Goal: Task Accomplishment & Management: Manage account settings

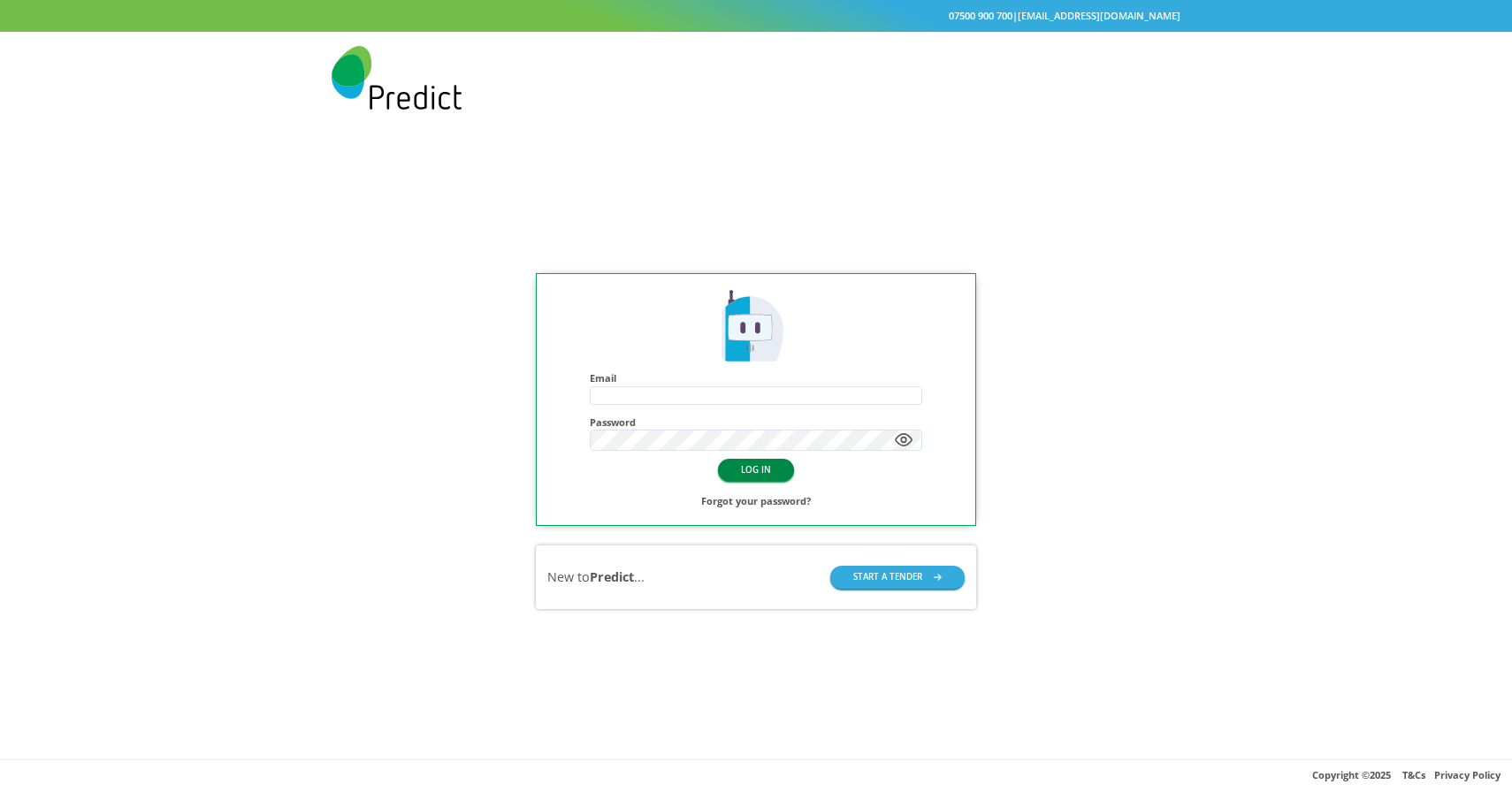
type input "**********"
click at [758, 467] on button "LOG IN" at bounding box center [756, 470] width 76 height 22
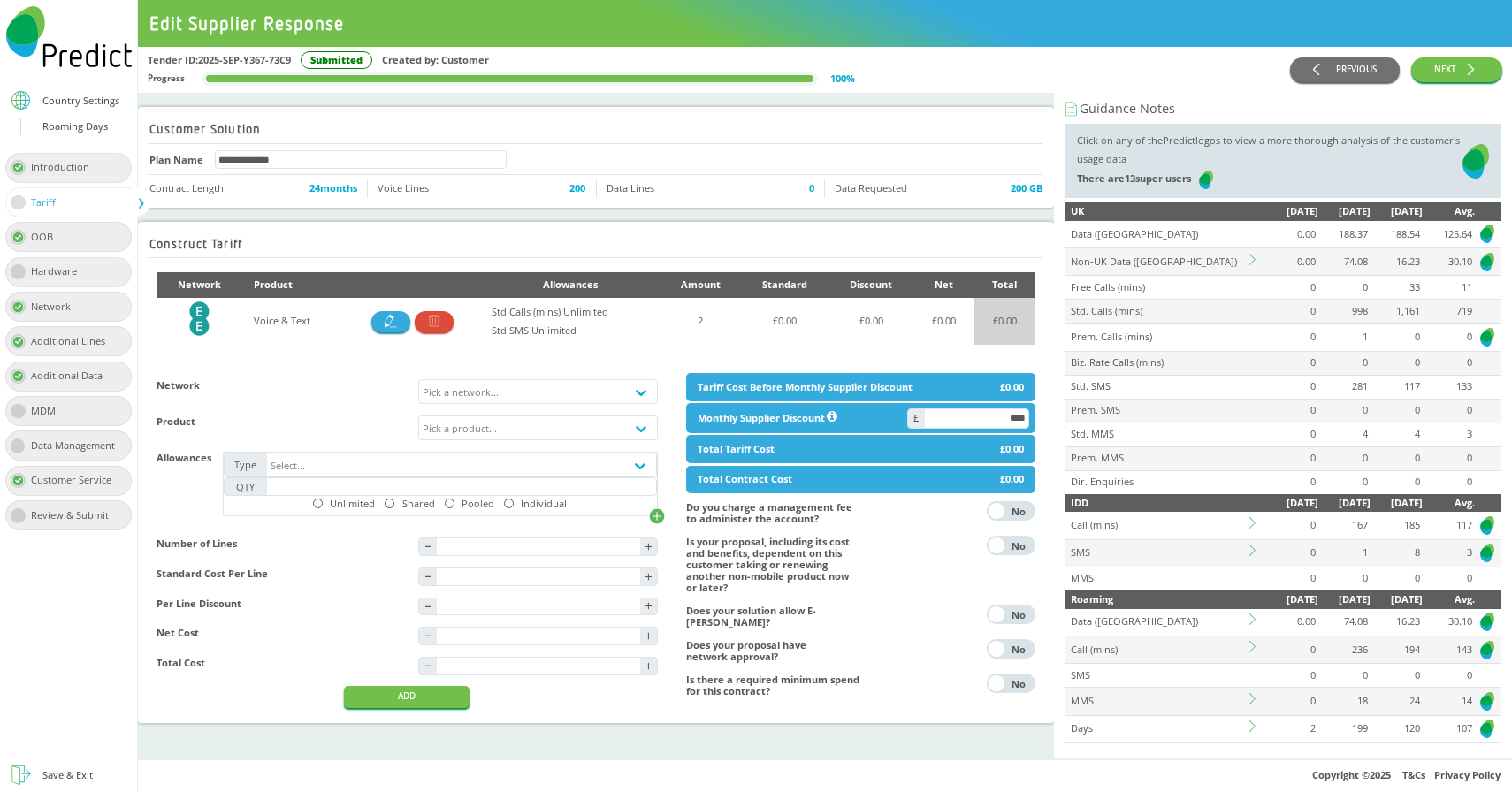
click at [76, 119] on div "Roaming Days" at bounding box center [75, 127] width 65 height 18
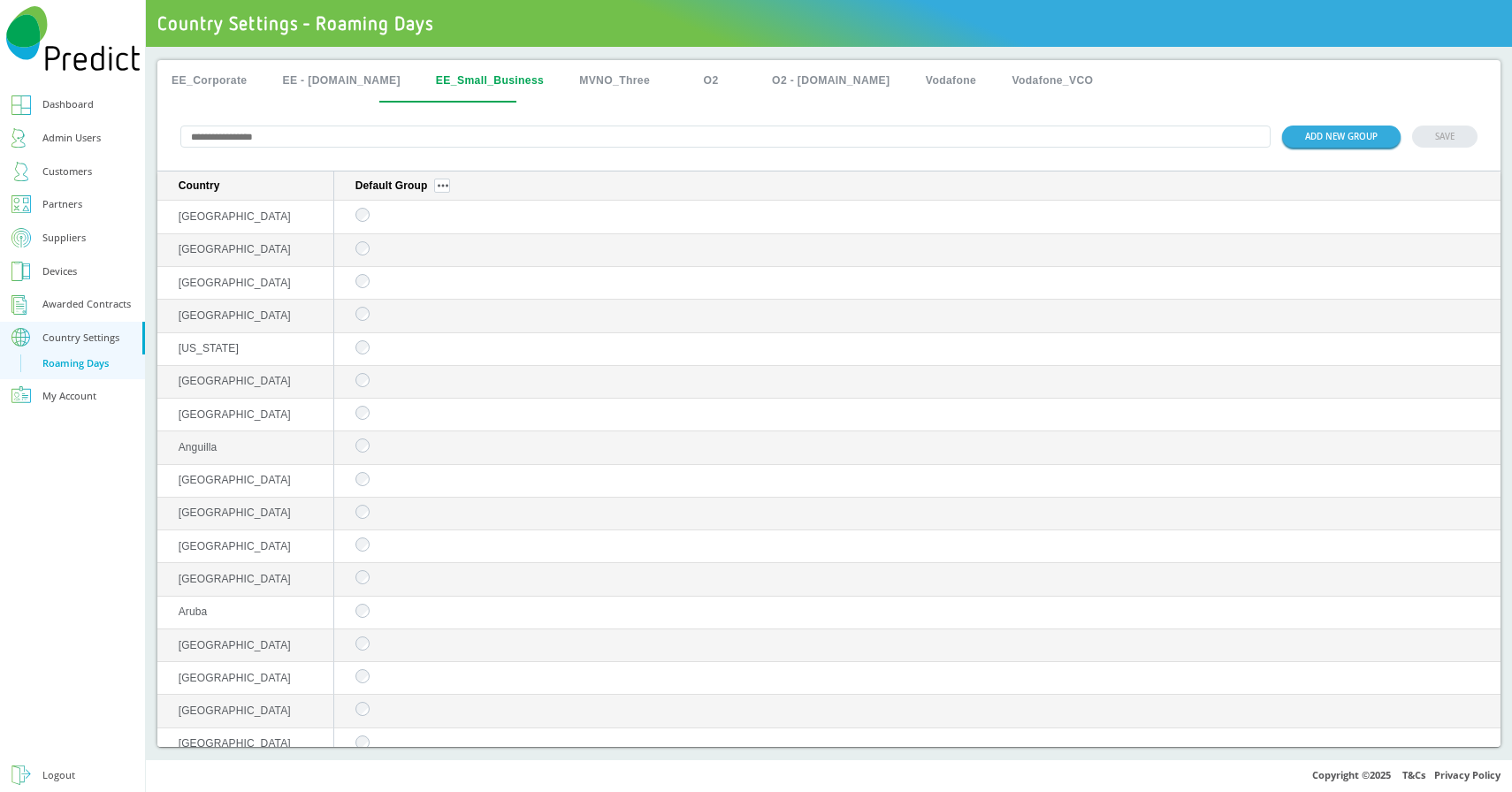
click at [203, 87] on button "EE_Corporate" at bounding box center [209, 81] width 103 height 42
click at [310, 144] on input "text" at bounding box center [726, 136] width 1090 height 22
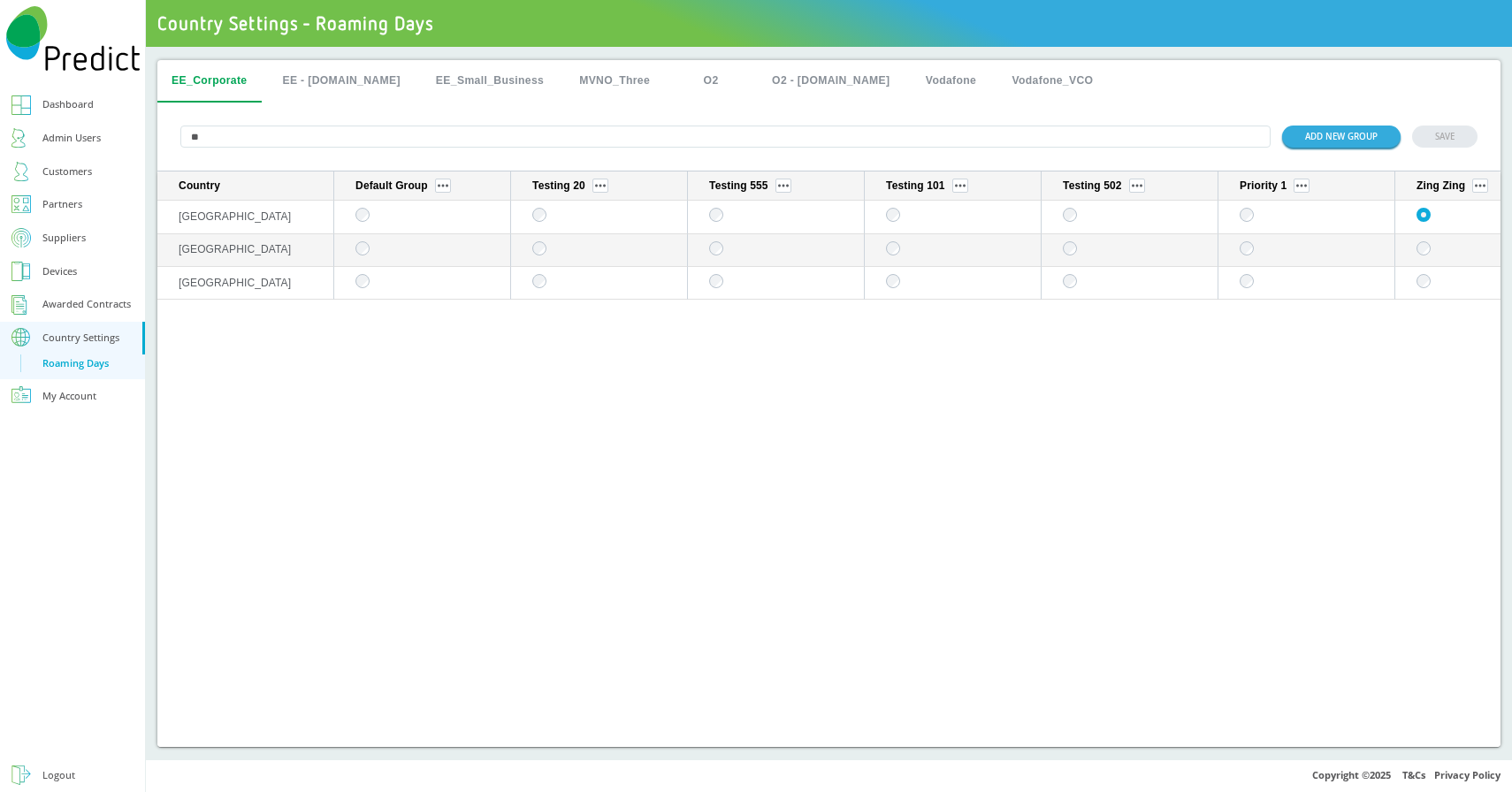
type input "*"
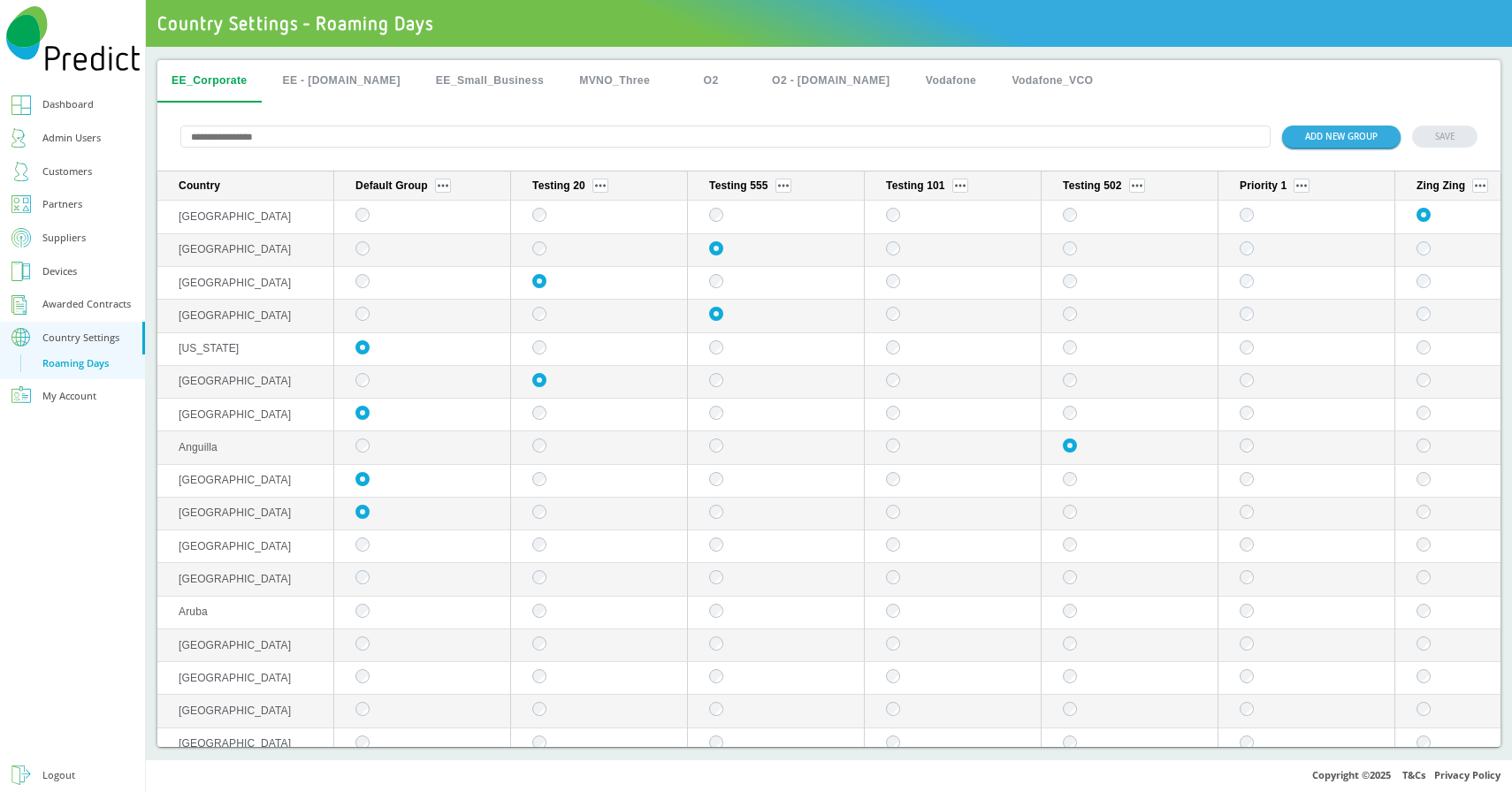
click at [255, 22] on span "Country Settings - Roaming Days" at bounding box center [828, 23] width 1365 height 47
copy div "Country Settings - Roaming Days EE_Corporate EE - Plan.com EE_Small_Business MV…"
click at [603, 187] on img "sticky table" at bounding box center [600, 185] width 11 height 4
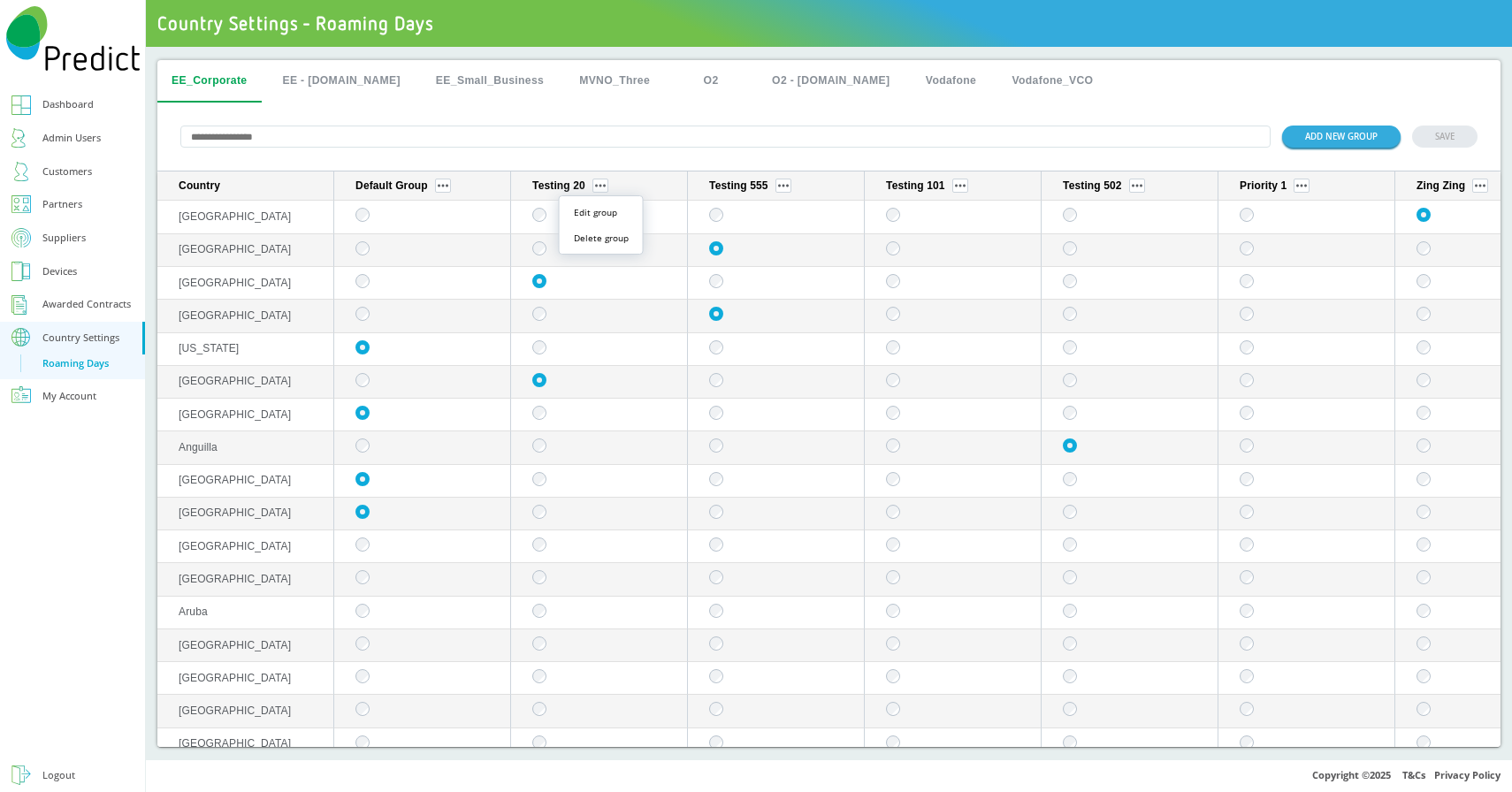
click at [847, 108] on div "ADD NEW GROUP SAVE" at bounding box center [829, 136] width 1342 height 69
click at [603, 190] on button "sticky table" at bounding box center [599, 185] width 16 height 14
click at [608, 189] on div "Testing 20" at bounding box center [602, 185] width 140 height 14
click at [603, 190] on button "sticky table" at bounding box center [599, 185] width 16 height 14
click at [603, 236] on button "Delete group" at bounding box center [601, 238] width 69 height 18
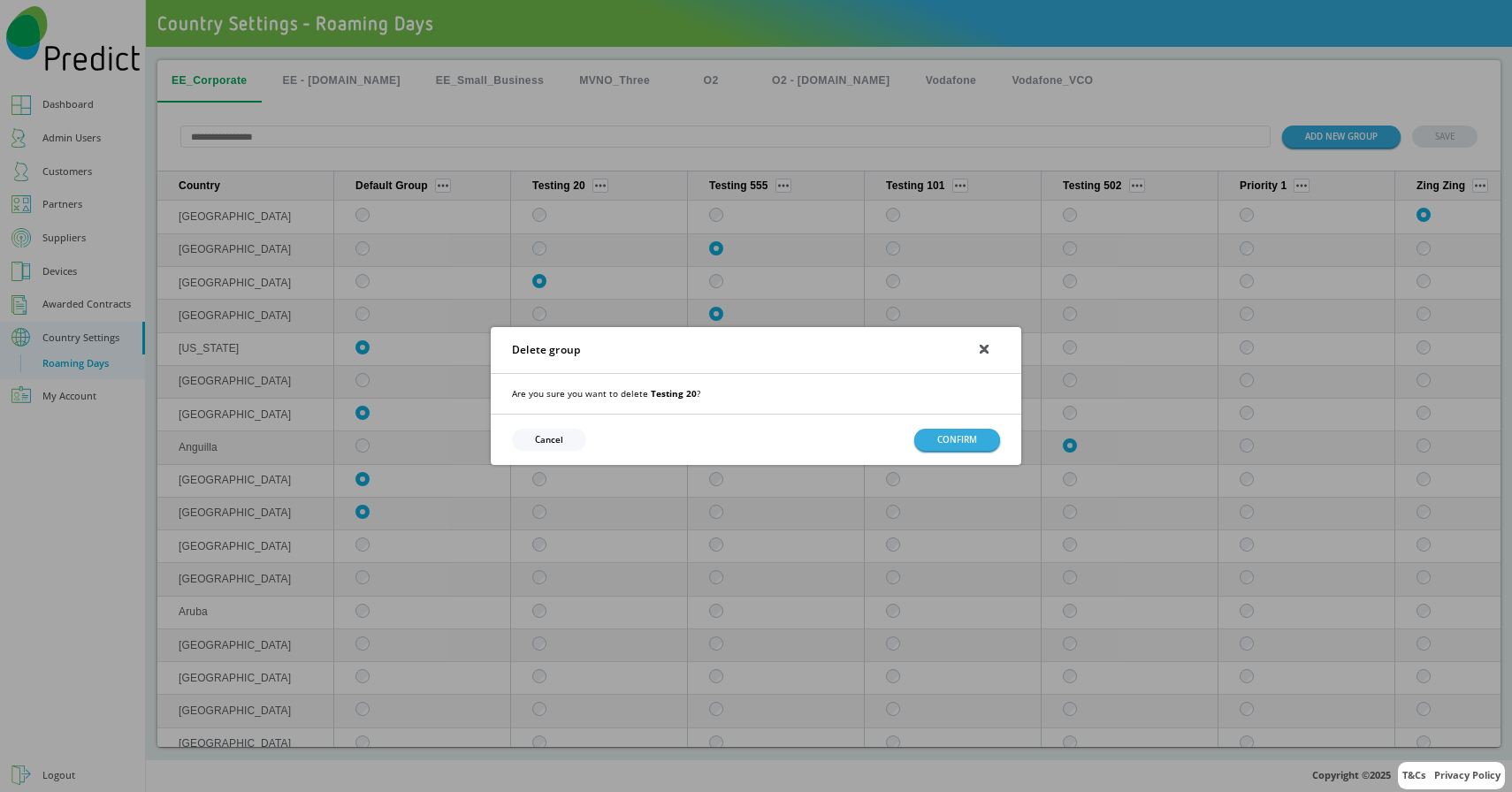
click at [551, 436] on button "Cancel" at bounding box center [549, 440] width 75 height 22
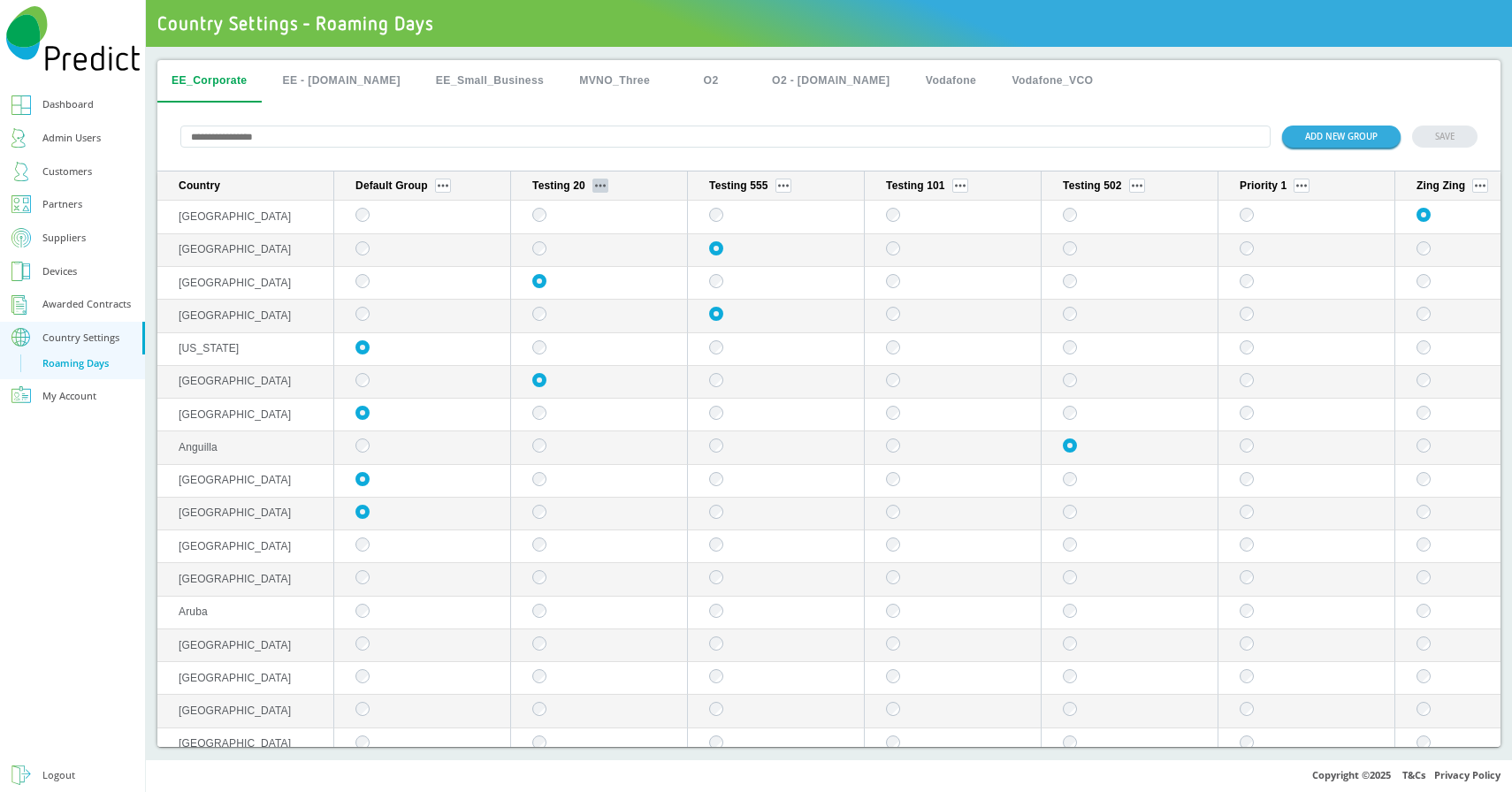
click at [599, 185] on img "sticky table" at bounding box center [600, 185] width 11 height 4
click at [614, 206] on button "Edit group" at bounding box center [601, 213] width 69 height 18
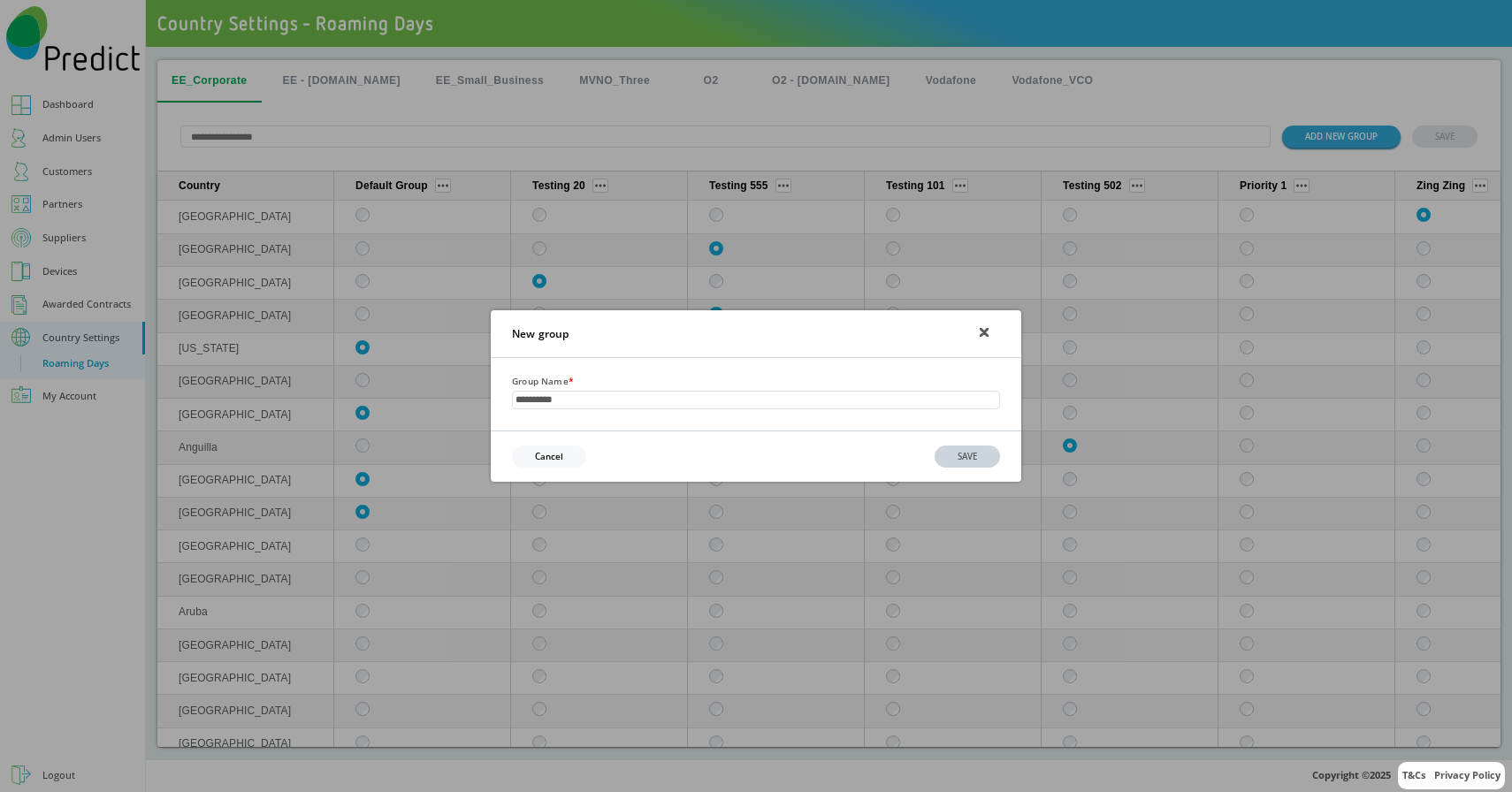
click at [986, 334] on icon at bounding box center [984, 333] width 7 height 7
